Goal: Complete application form

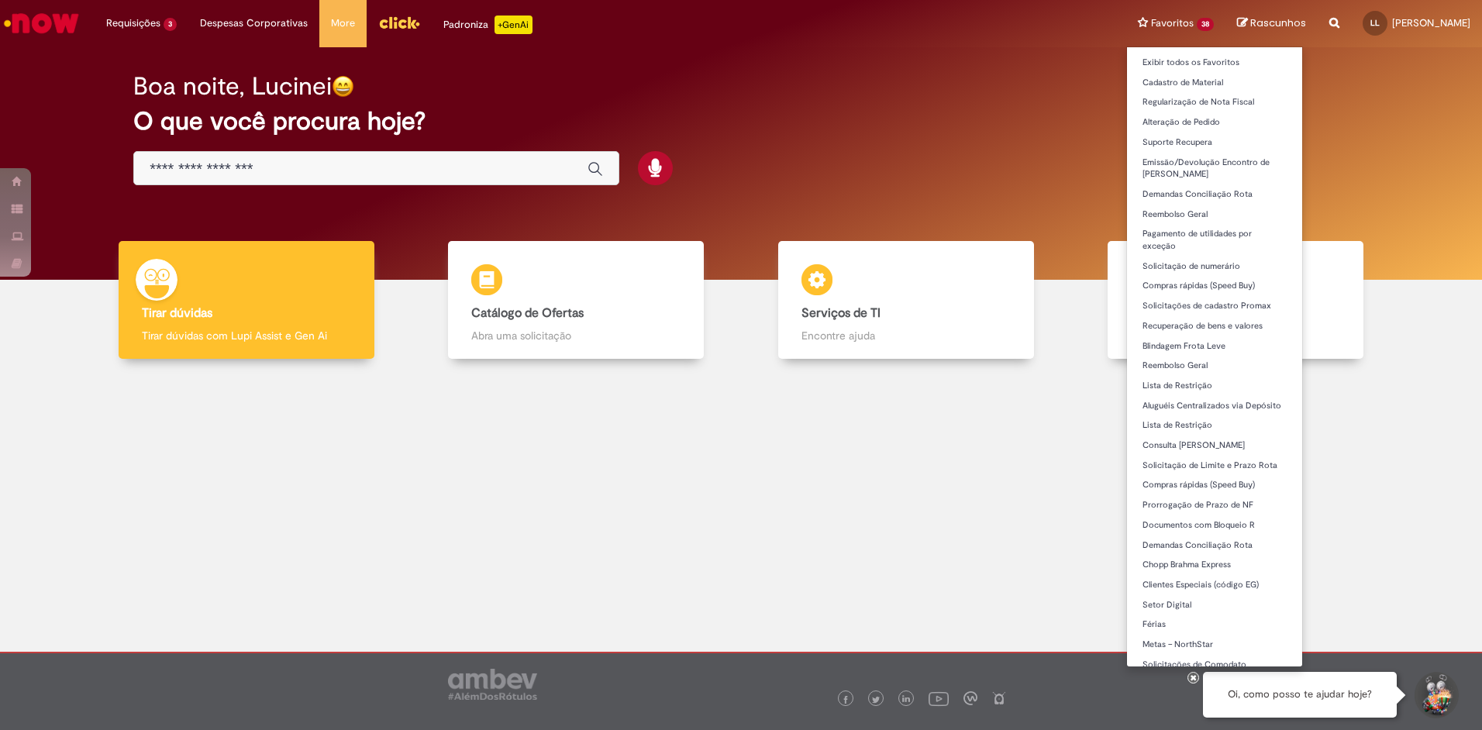
scroll to position [202, 0]
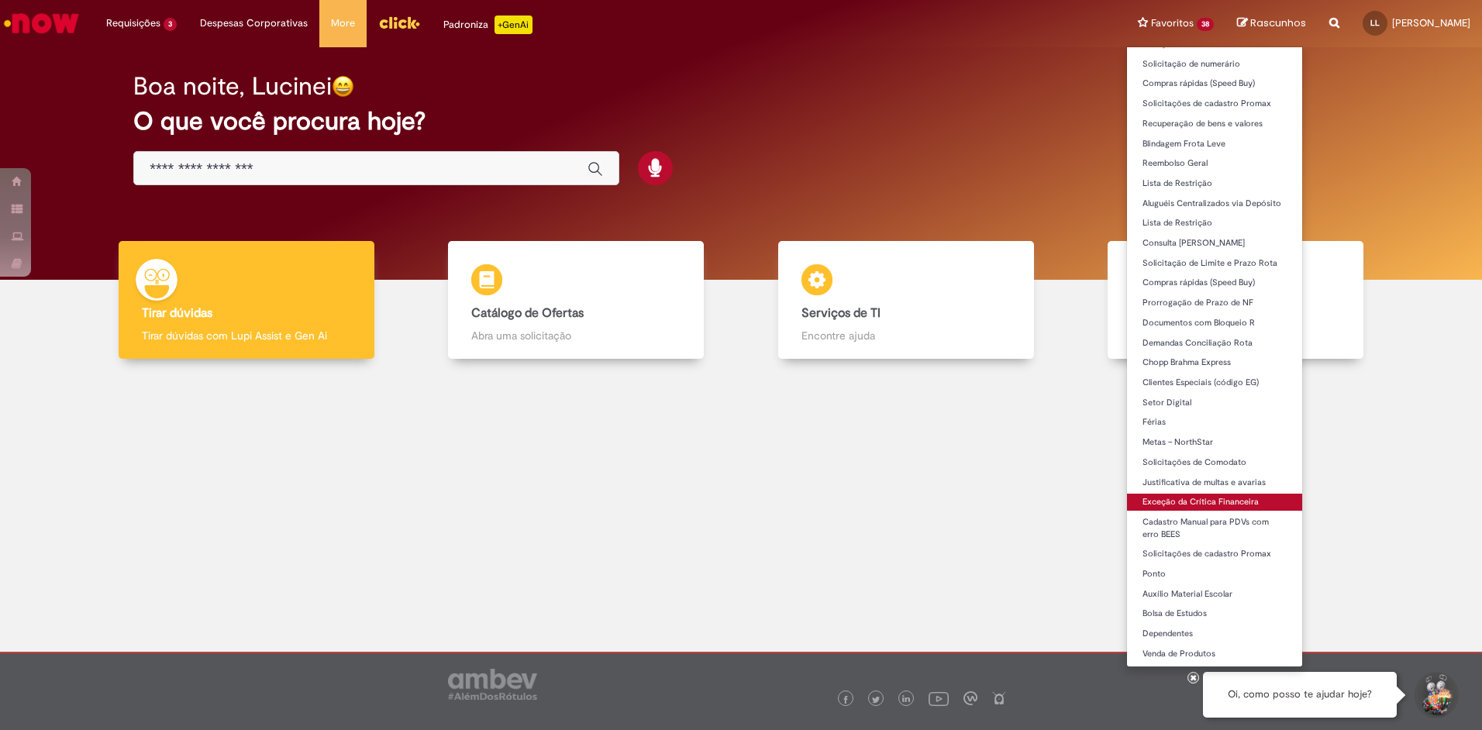
click at [1171, 500] on link "Exceção da Crítica Financeira" at bounding box center [1214, 502] width 175 height 17
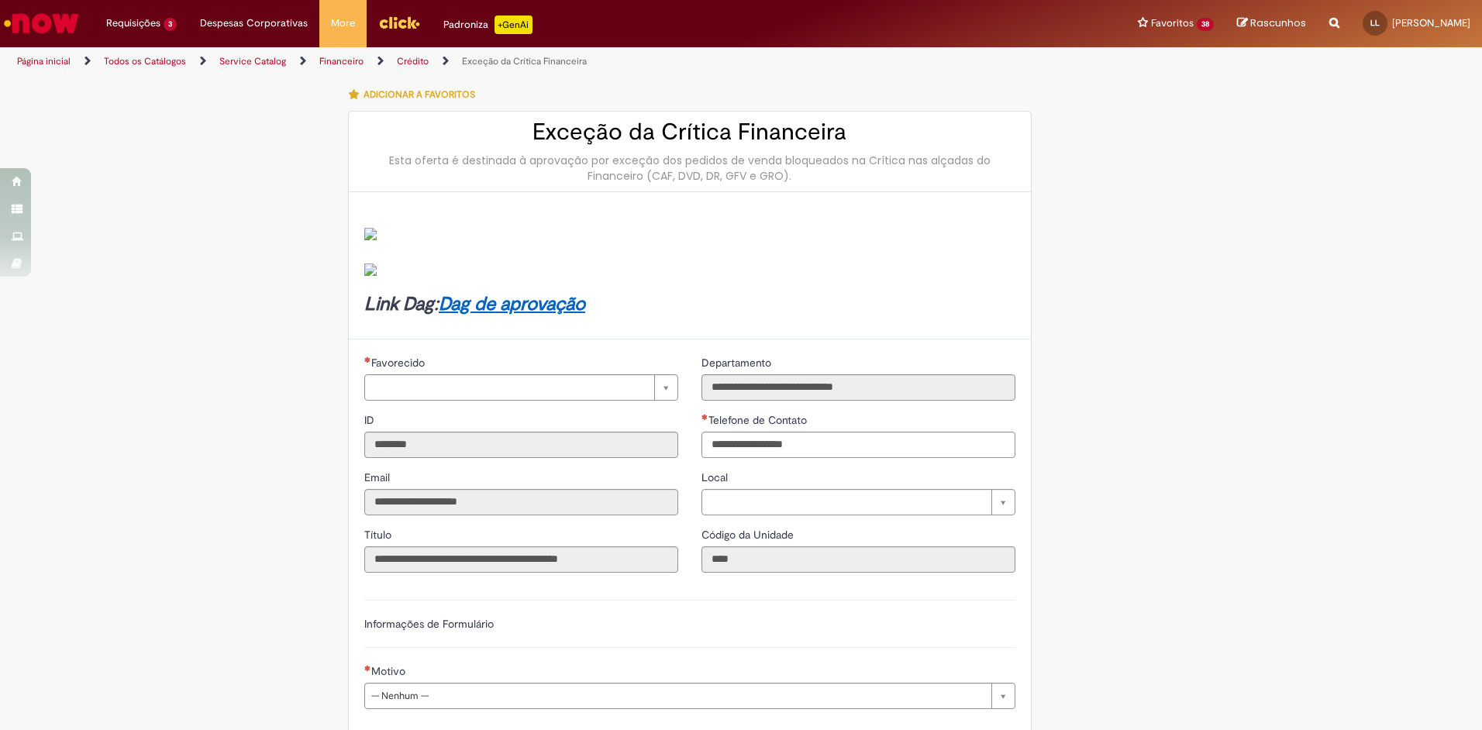
type input "**********"
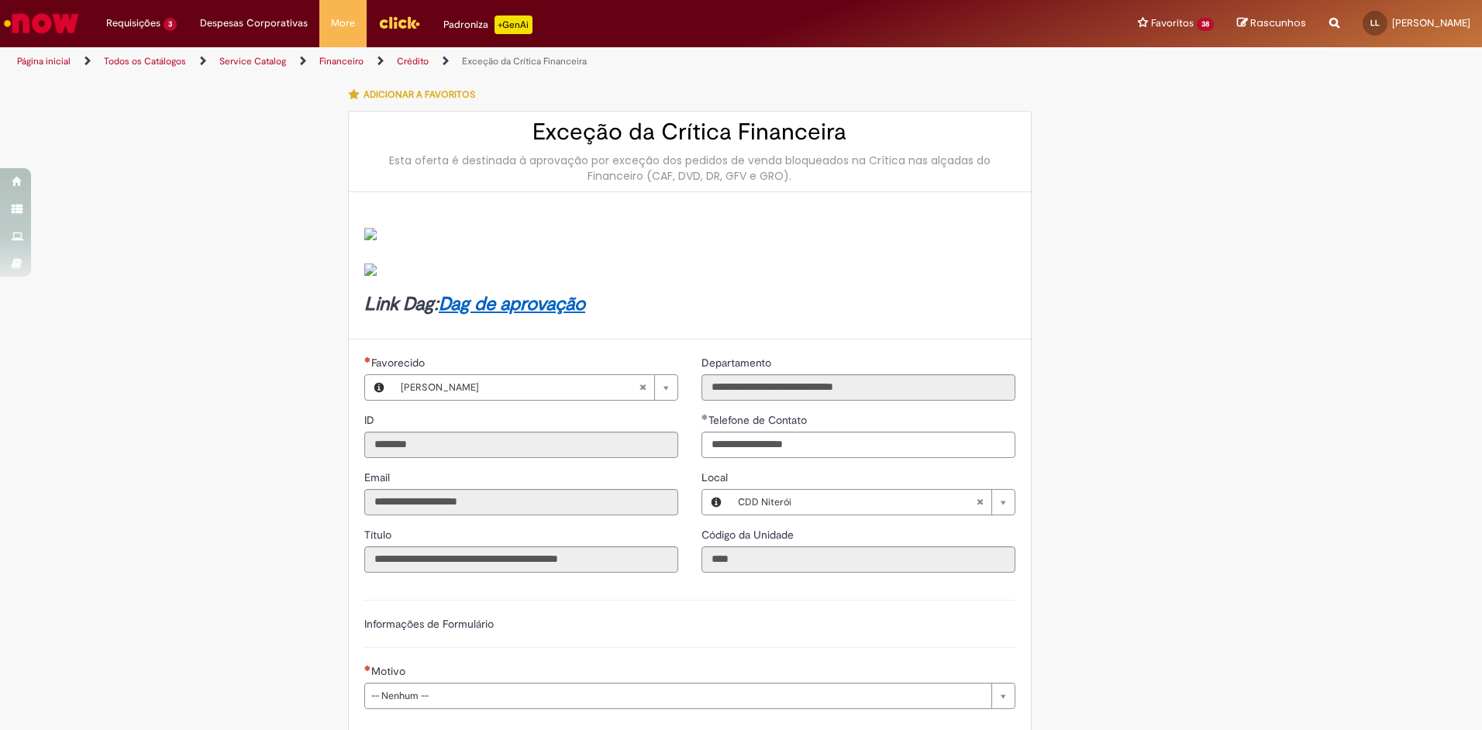
type input "**********"
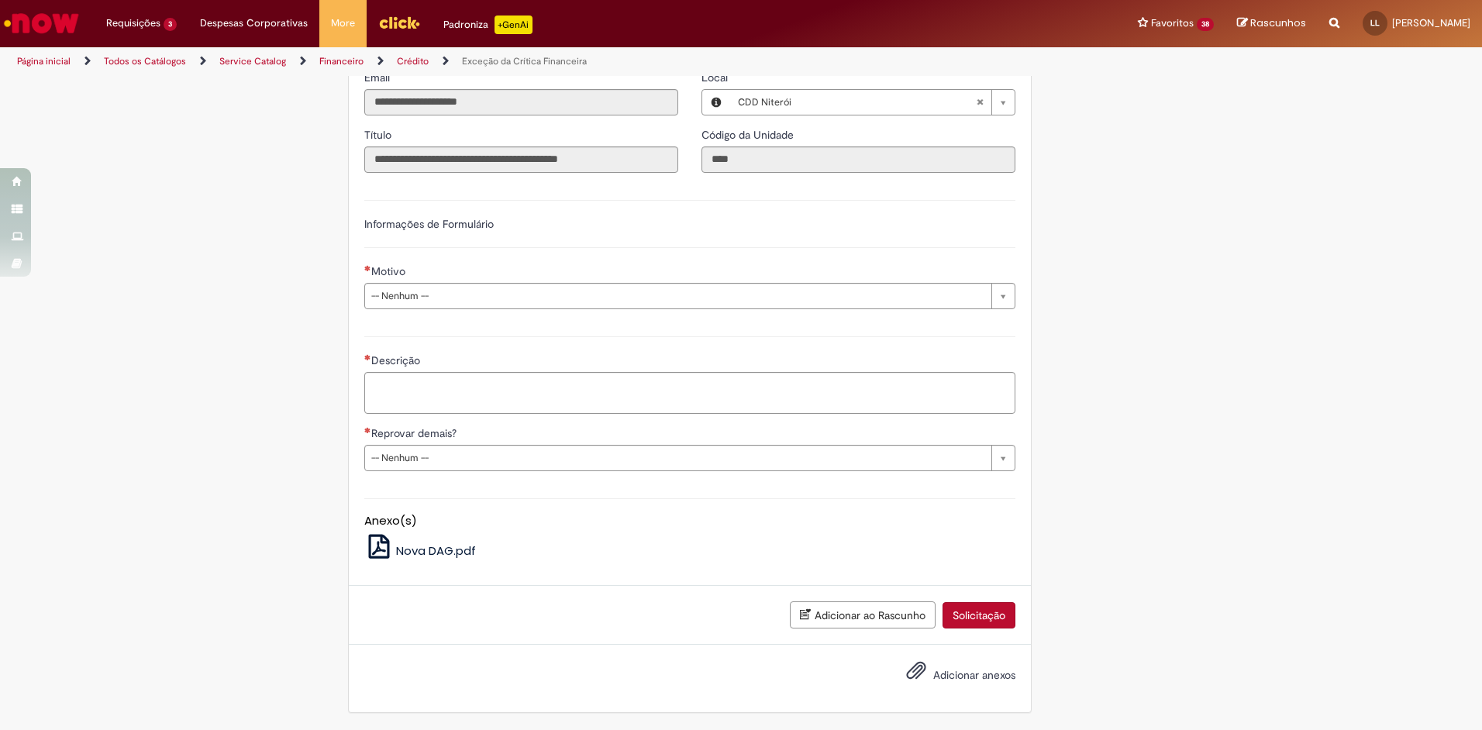
click at [406, 278] on div "Motivo" at bounding box center [689, 273] width 651 height 19
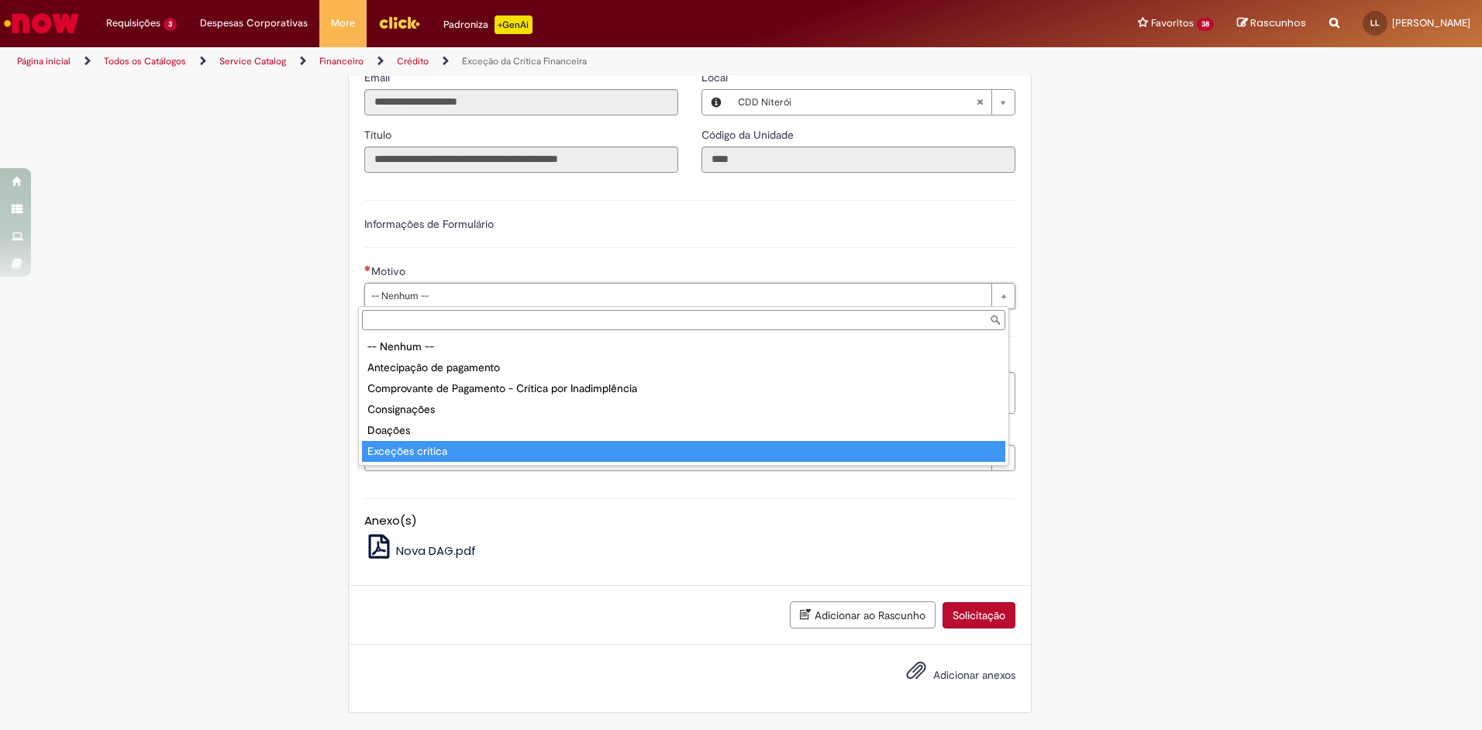
type input "**********"
select select "**********"
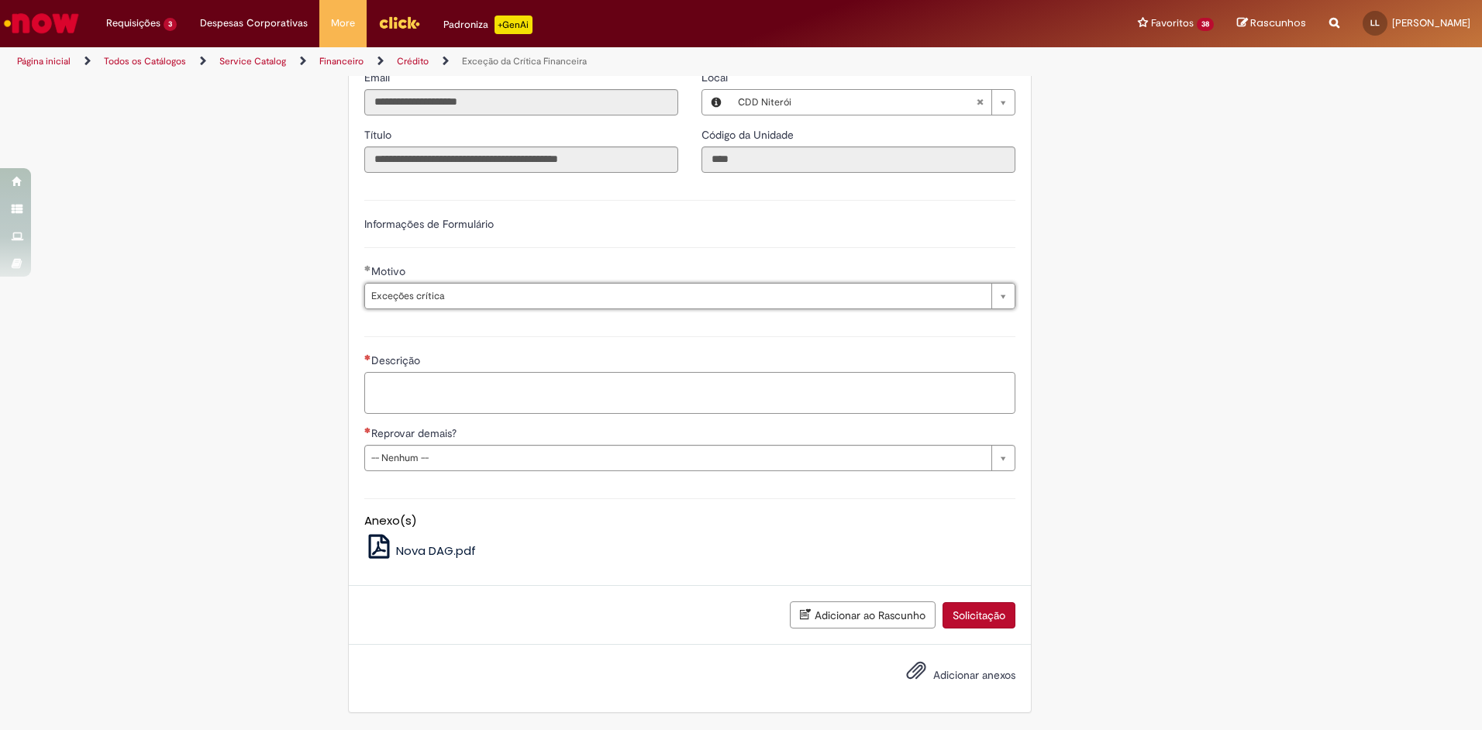
click at [405, 400] on textarea "Descrição" at bounding box center [689, 393] width 651 height 42
type textarea "*"
click at [138, 62] on link "Exibir Todas as Solicitações" at bounding box center [180, 62] width 171 height 17
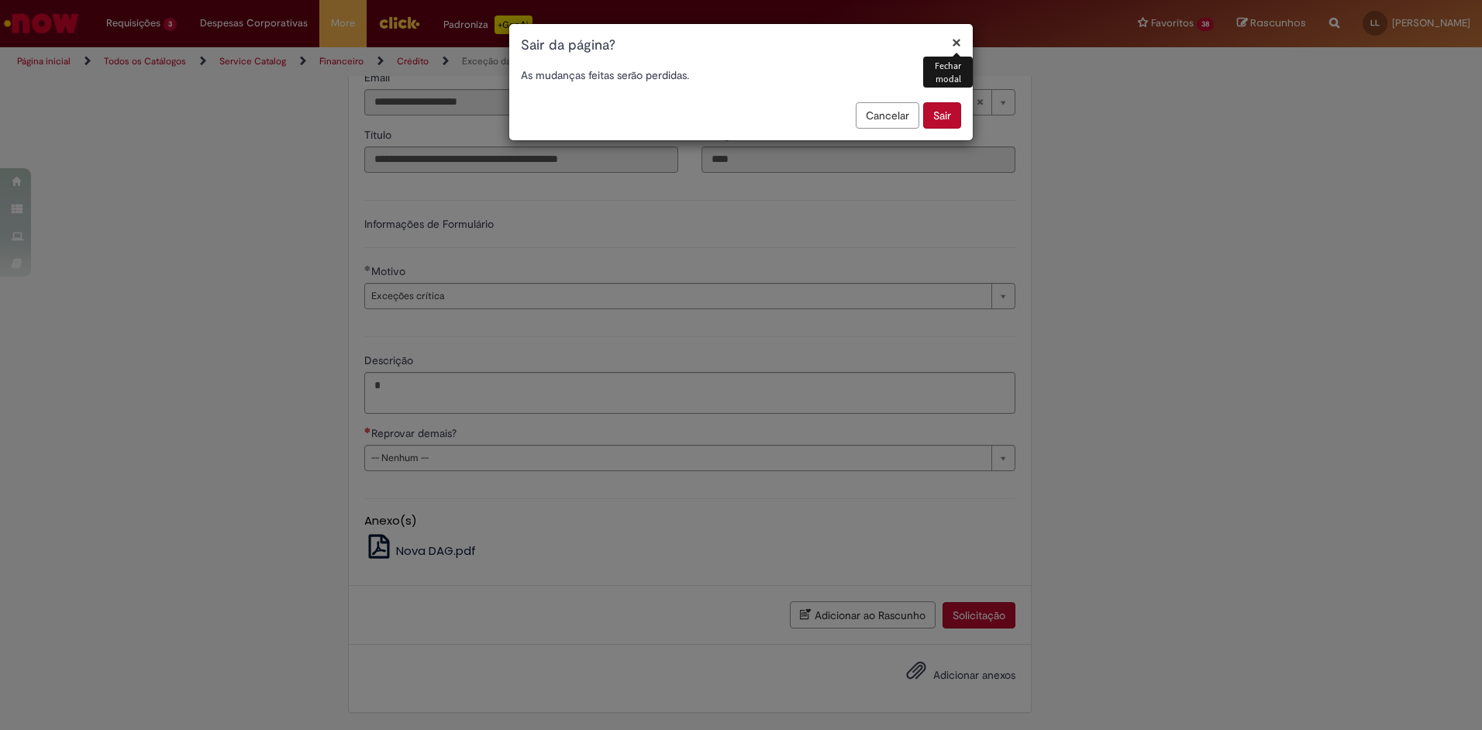
click at [947, 119] on button "Sair" at bounding box center [942, 115] width 38 height 26
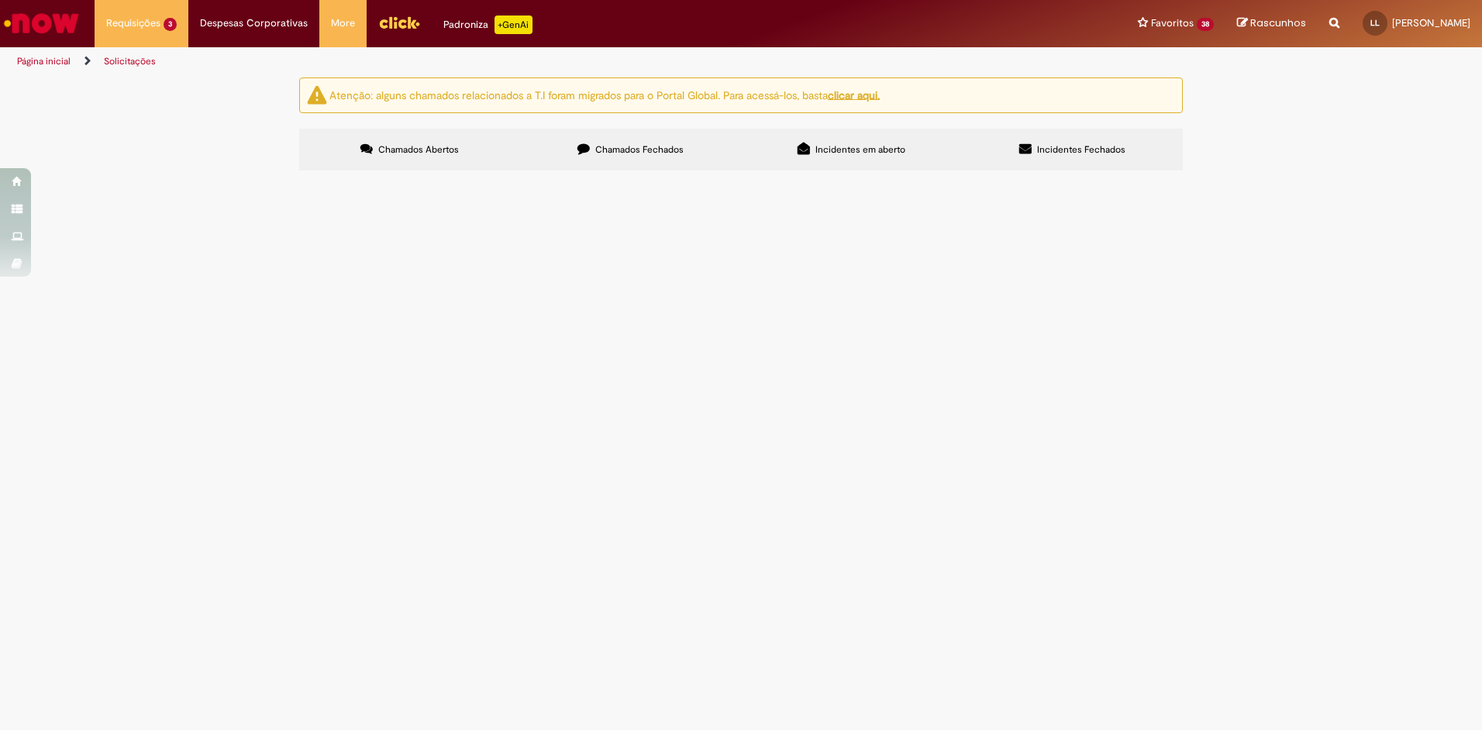
click at [0, 0] on span "R13462720" at bounding box center [0, 0] width 0 height 0
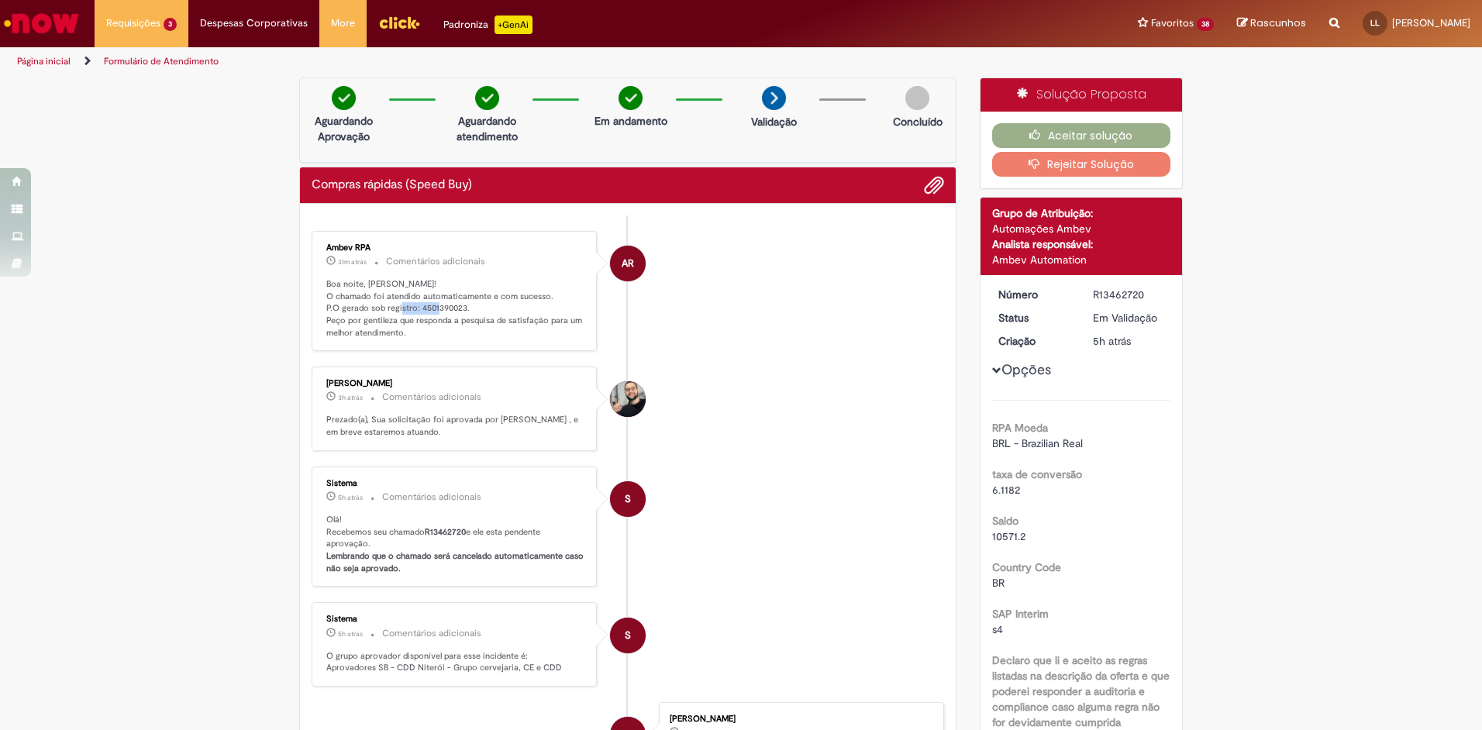
drag, startPoint x: 413, startPoint y: 309, endPoint x: 458, endPoint y: 307, distance: 45.0
click at [458, 307] on p "Boa noite, [PERSON_NAME]! O chamado foi atendido automaticamente e com sucesso.…" at bounding box center [455, 308] width 258 height 61
copy p "4501390023"
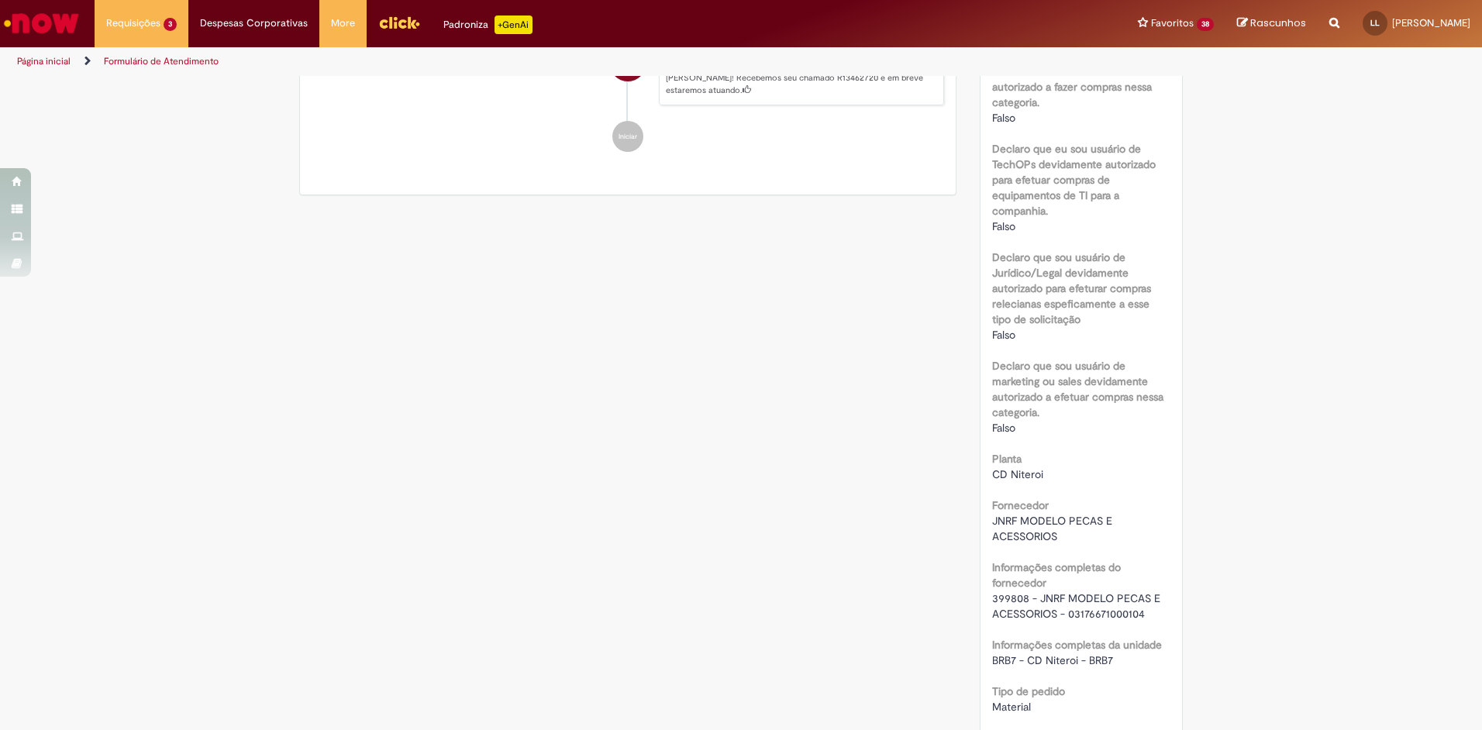
scroll to position [1085, 0]
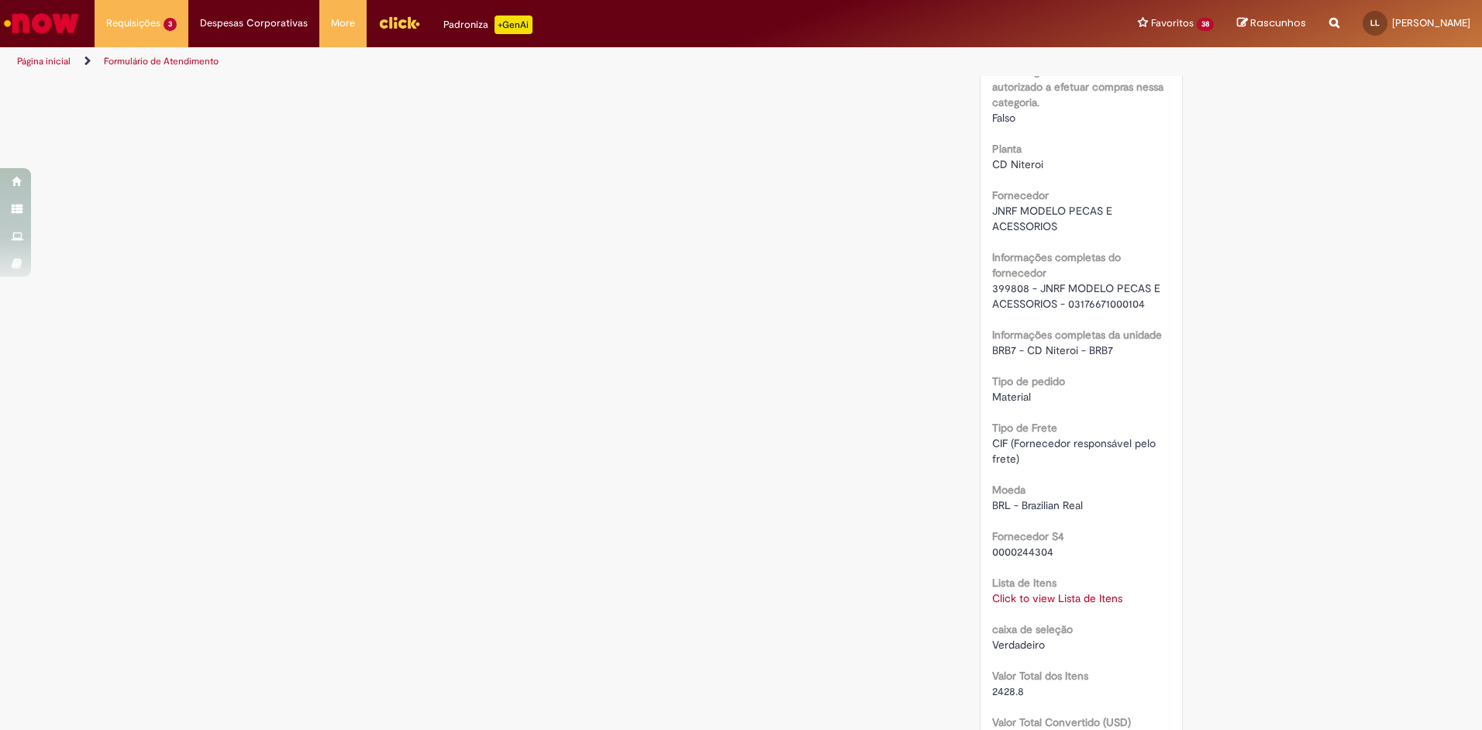
click at [1037, 599] on link "Click to view Lista de Itens" at bounding box center [1057, 599] width 130 height 14
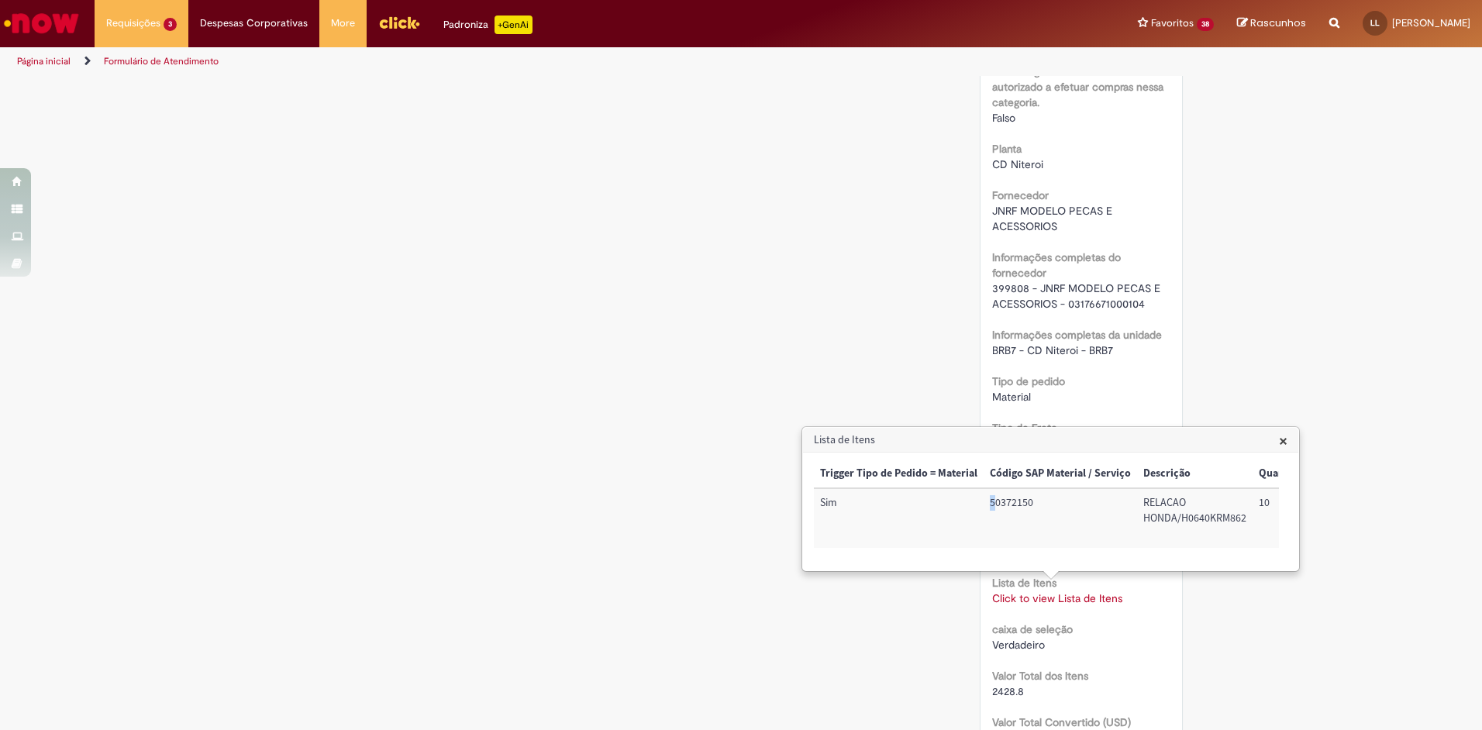
drag, startPoint x: 986, startPoint y: 501, endPoint x: 998, endPoint y: 501, distance: 11.6
click at [998, 501] on td "50372150" at bounding box center [1061, 518] width 154 height 60
drag, startPoint x: 998, startPoint y: 501, endPoint x: 1042, endPoint y: 502, distance: 44.2
click at [1042, 502] on td "50372150" at bounding box center [1061, 518] width 154 height 60
copy td "50372150"
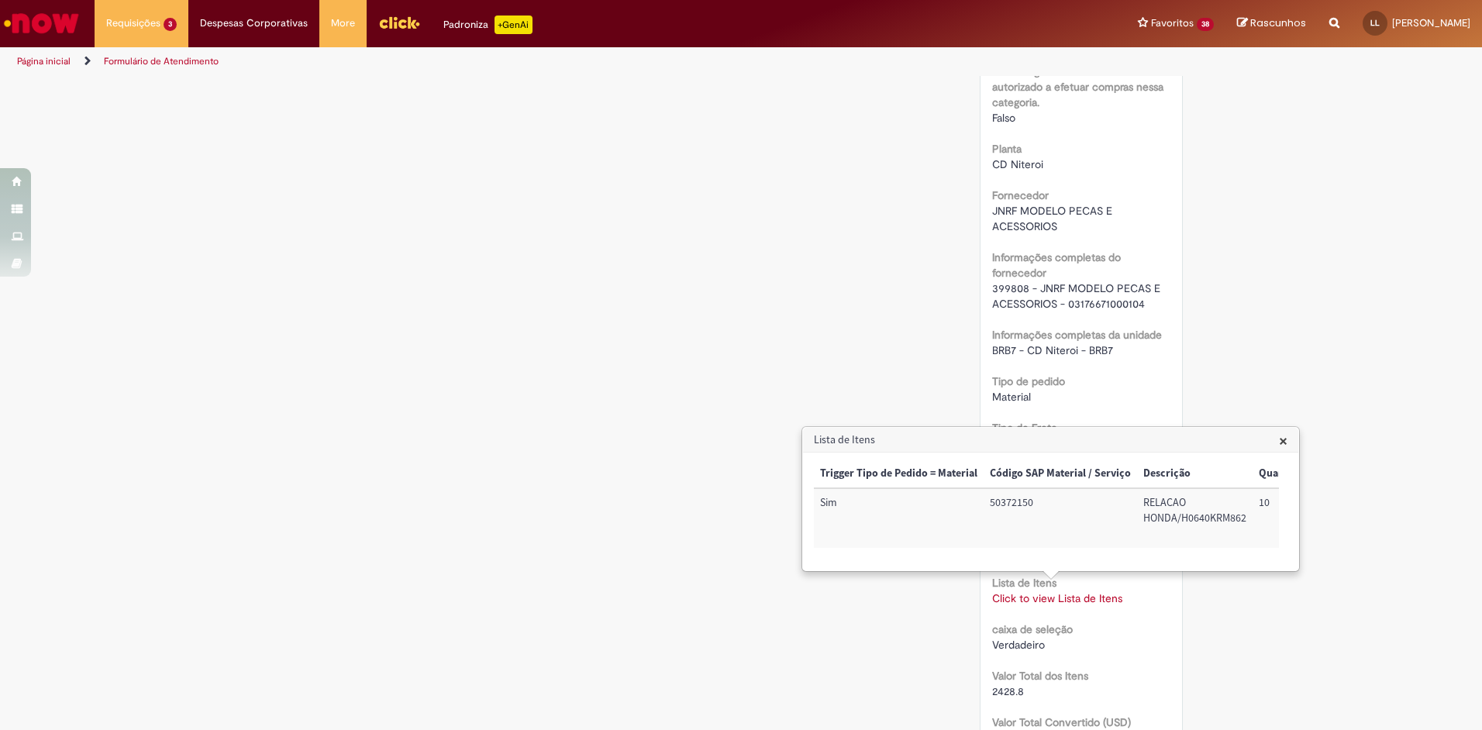
click at [691, 676] on div "Verificar Código de Barras Aguardando Aprovação Aguardando atendimento Em andam…" at bounding box center [741, 217] width 907 height 2450
